Goal: Go to known website: Access a specific website the user already knows

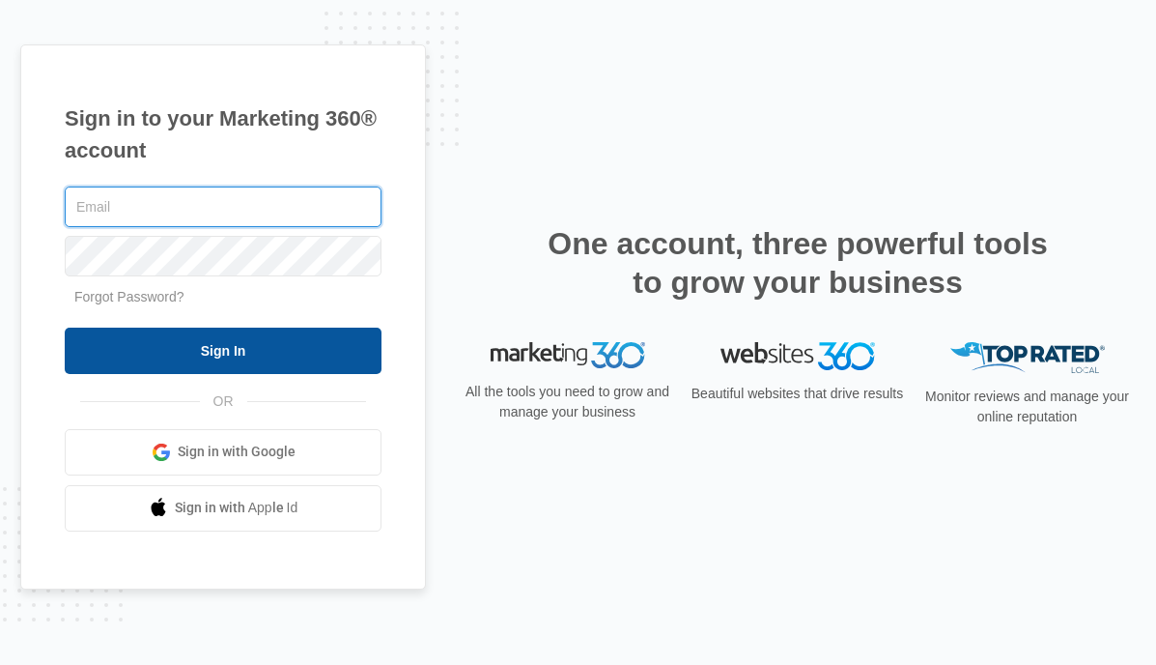
type input "[EMAIL_ADDRESS][PERSON_NAME][DOMAIN_NAME]"
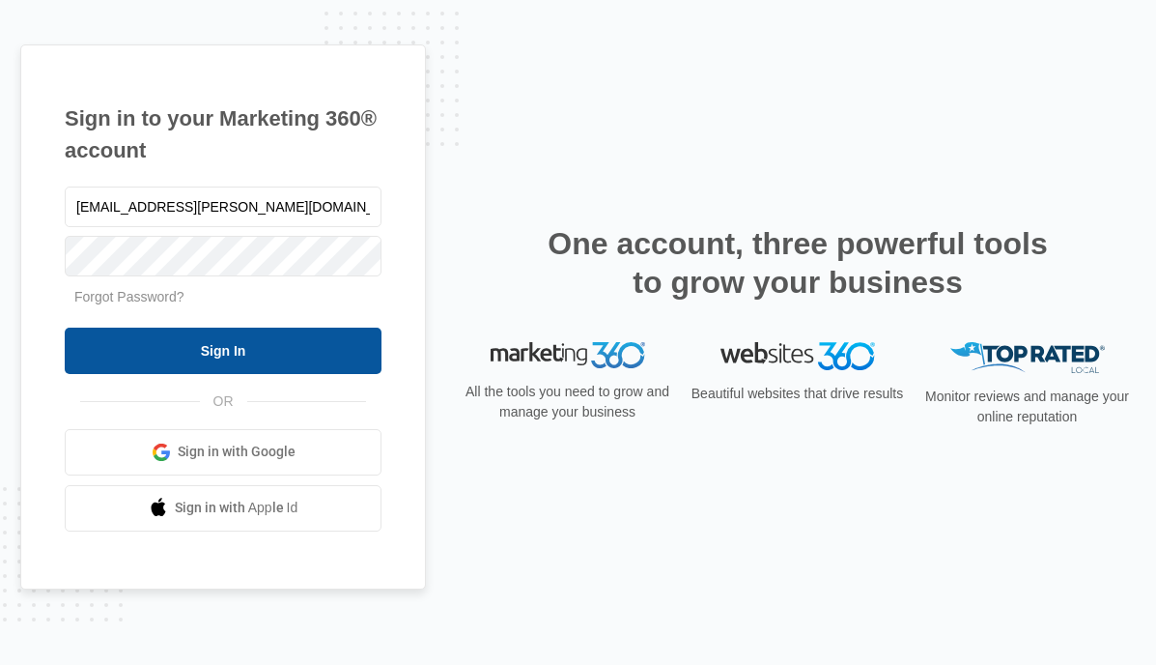
click at [246, 358] on input "Sign In" at bounding box center [223, 350] width 317 height 46
